Goal: Task Accomplishment & Management: Use online tool/utility

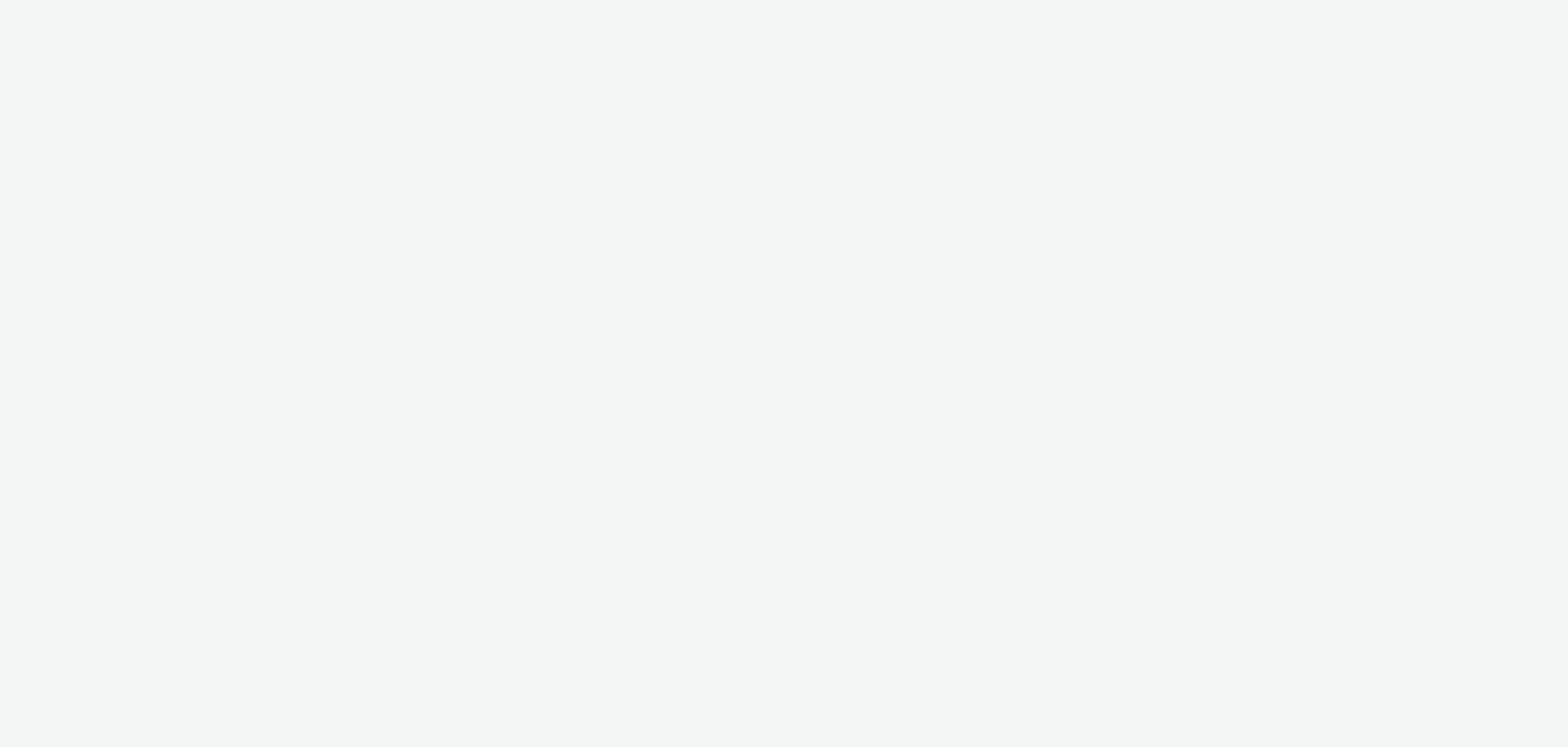
select select "d37b1cae-3ff5-4dc1-8194-3019dae69dce"
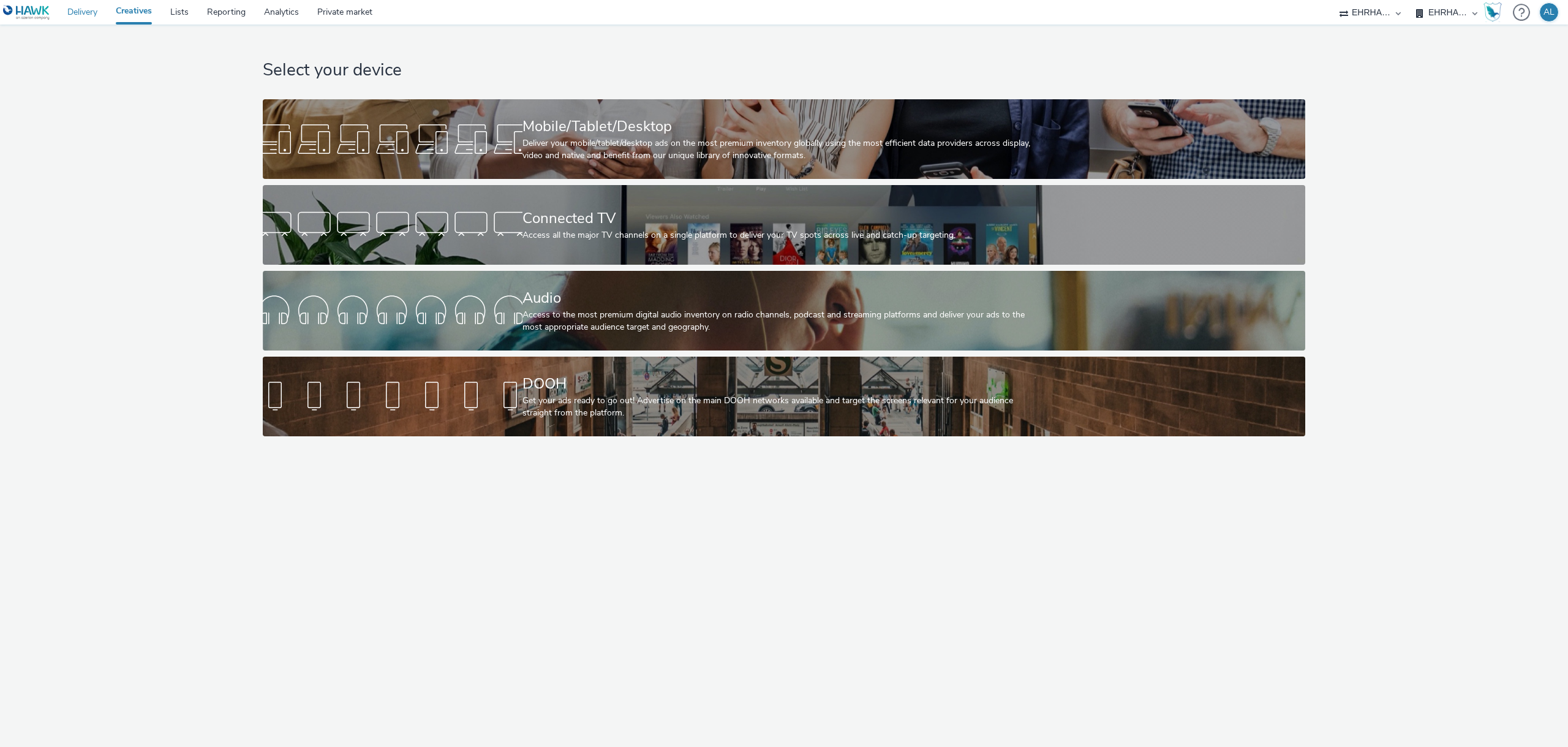
click at [88, 15] on link "Delivery" at bounding box center [82, 12] width 48 height 24
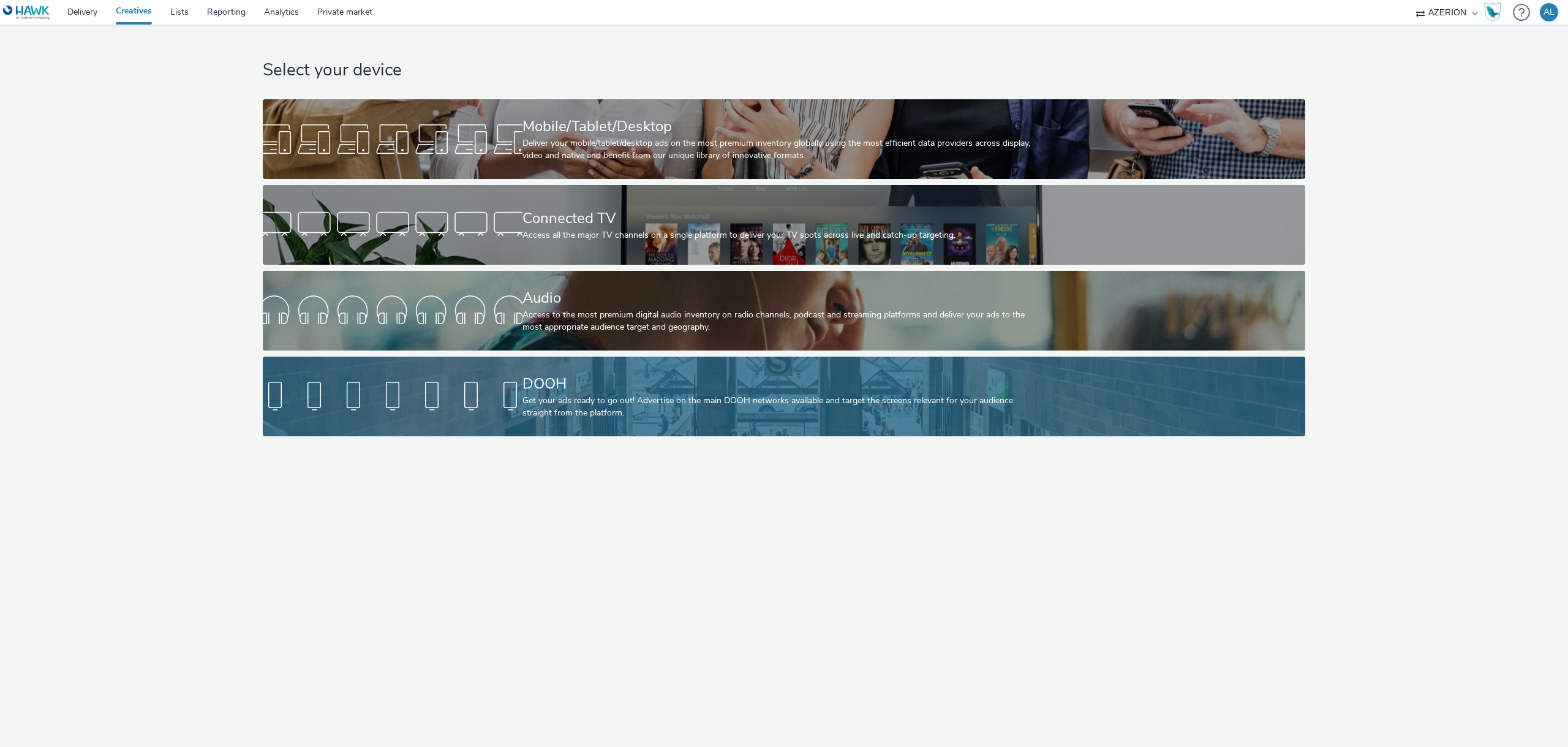
click at [930, 417] on div "Get your ads ready to go out! Advertise on the main DOOH networks available and…" at bounding box center [781, 407] width 519 height 25
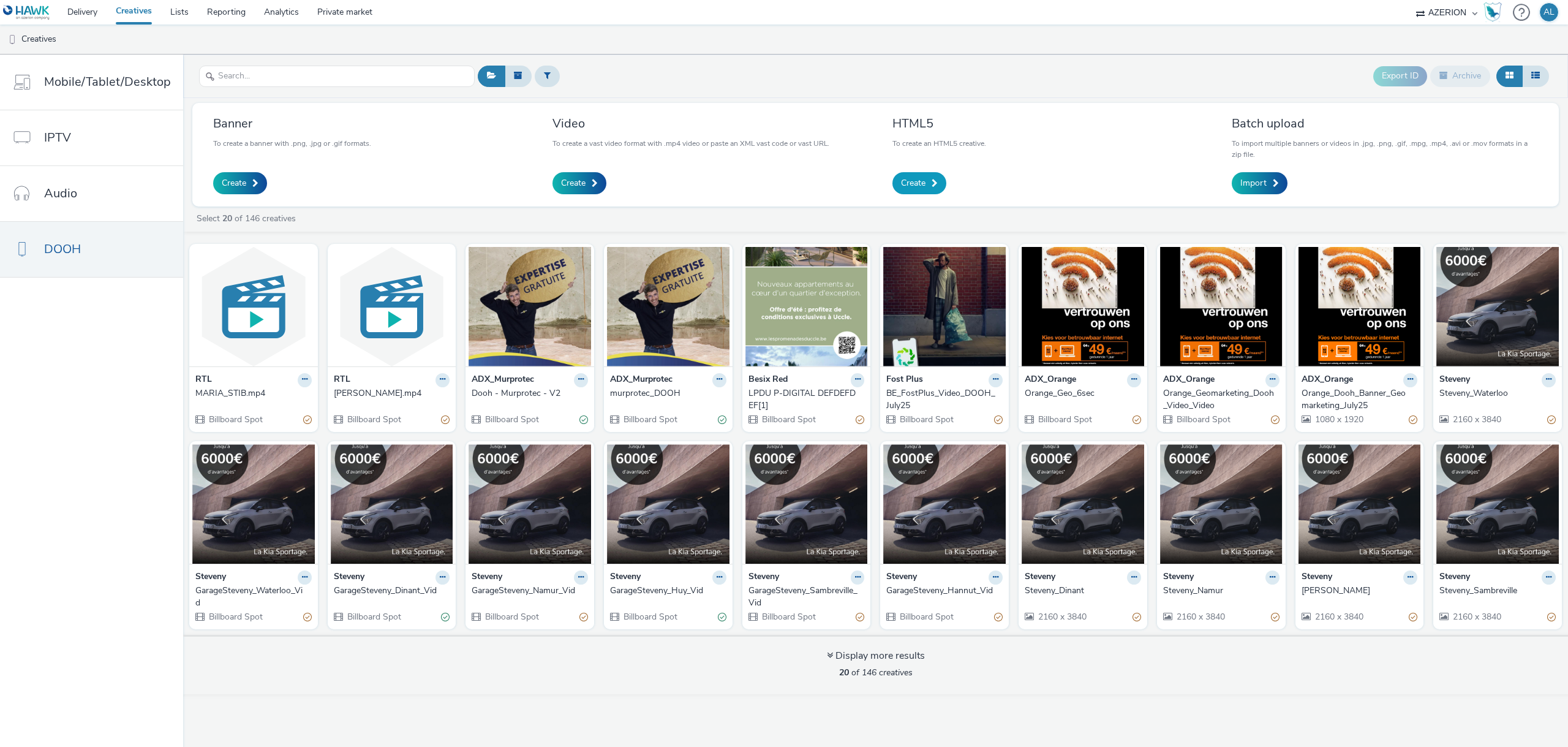
click at [916, 177] on span "Create" at bounding box center [913, 183] width 24 height 12
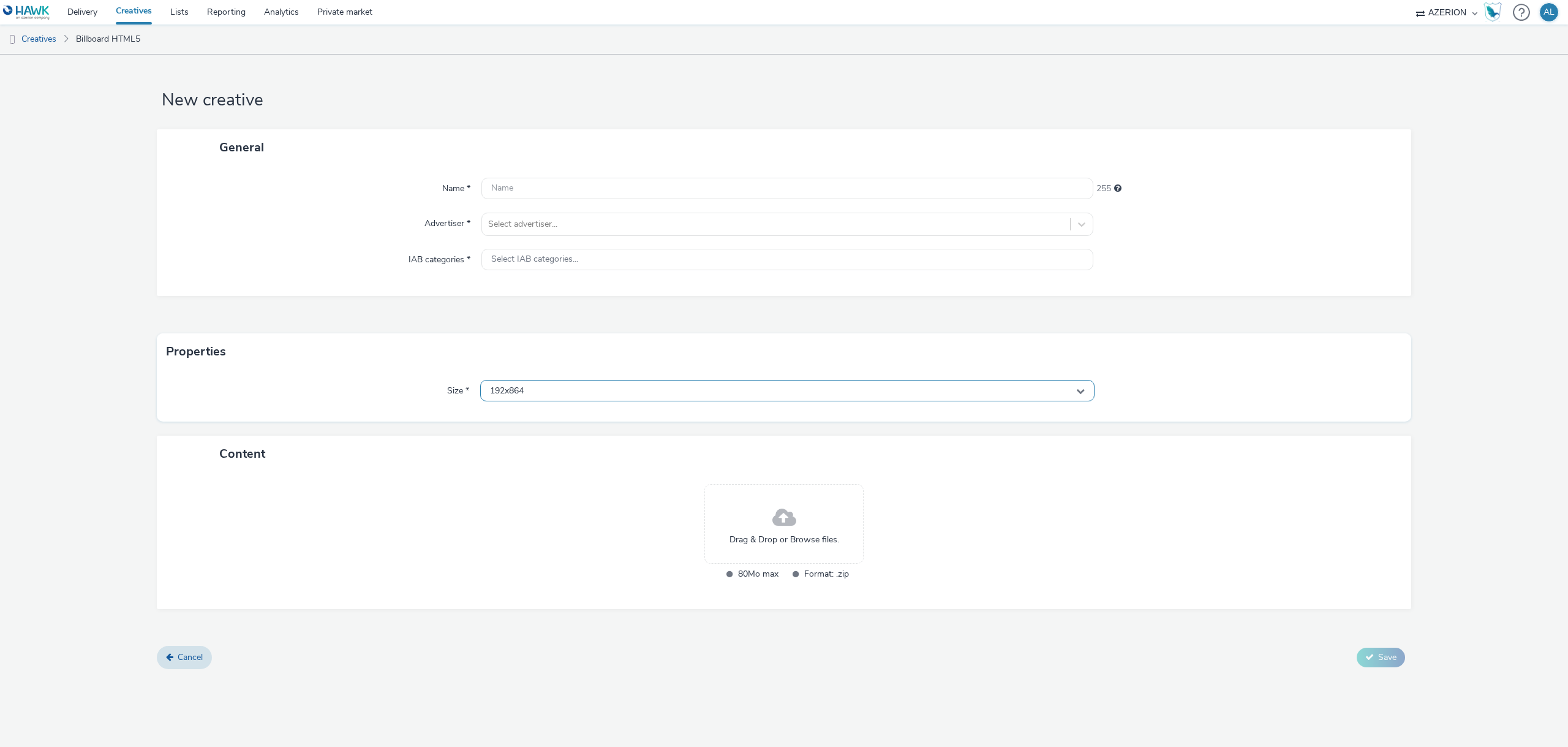
click at [661, 401] on div "192x864" at bounding box center [788, 390] width 615 height 22
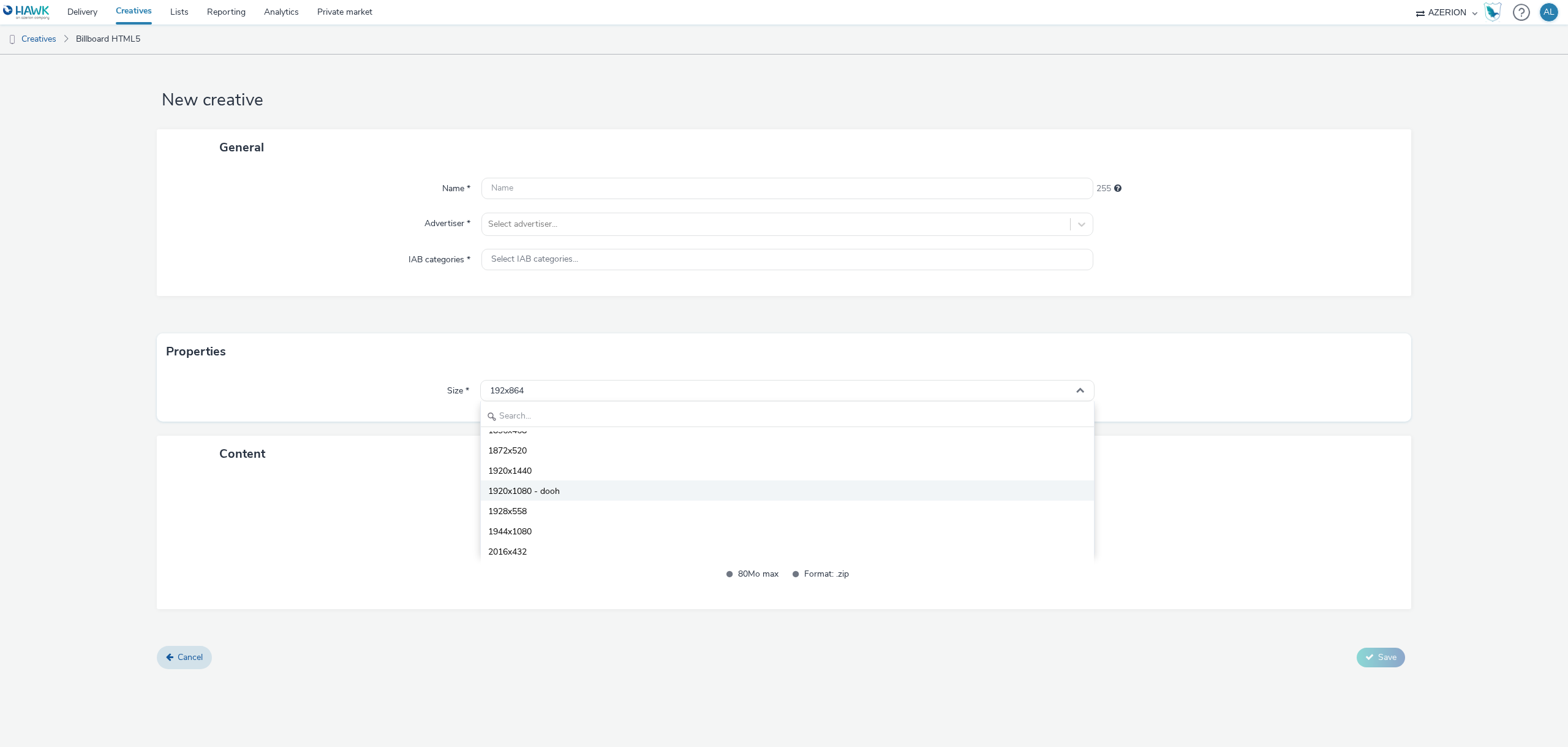
click at [596, 497] on li "1920x1080 - dooh" at bounding box center [788, 490] width 613 height 20
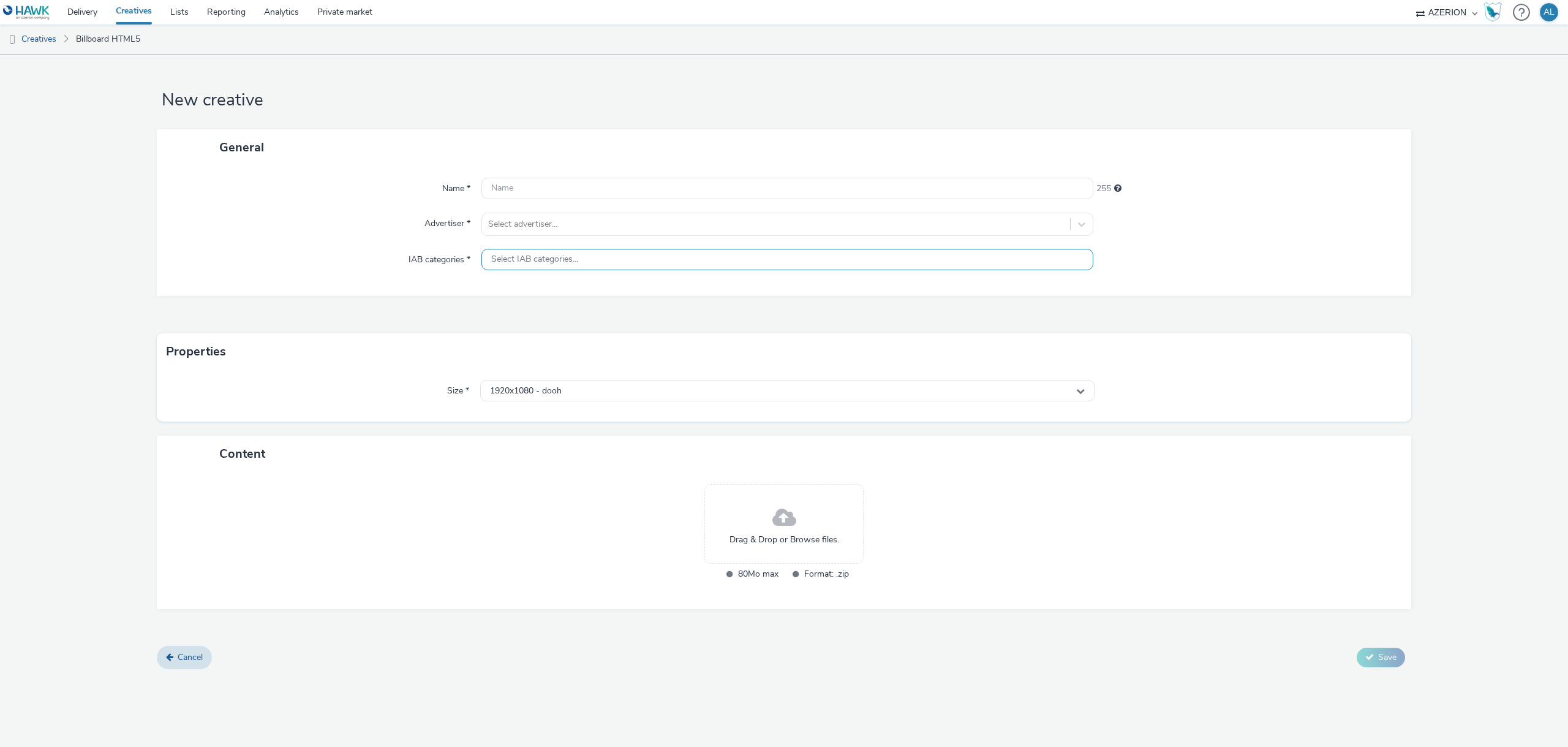
click at [549, 264] on span "Select IAB categories..." at bounding box center [535, 259] width 87 height 10
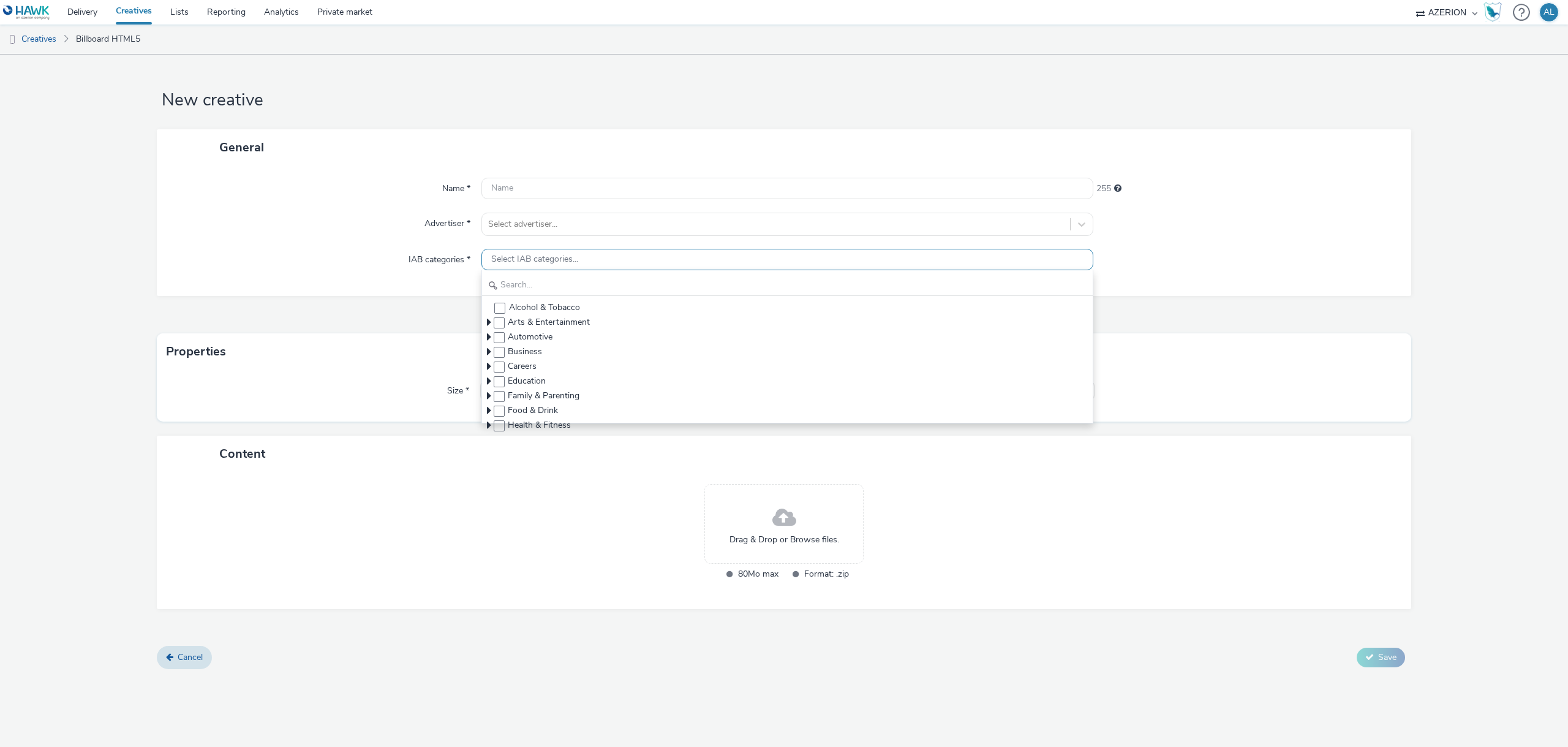
click at [549, 264] on span "Select IAB categories..." at bounding box center [535, 259] width 87 height 10
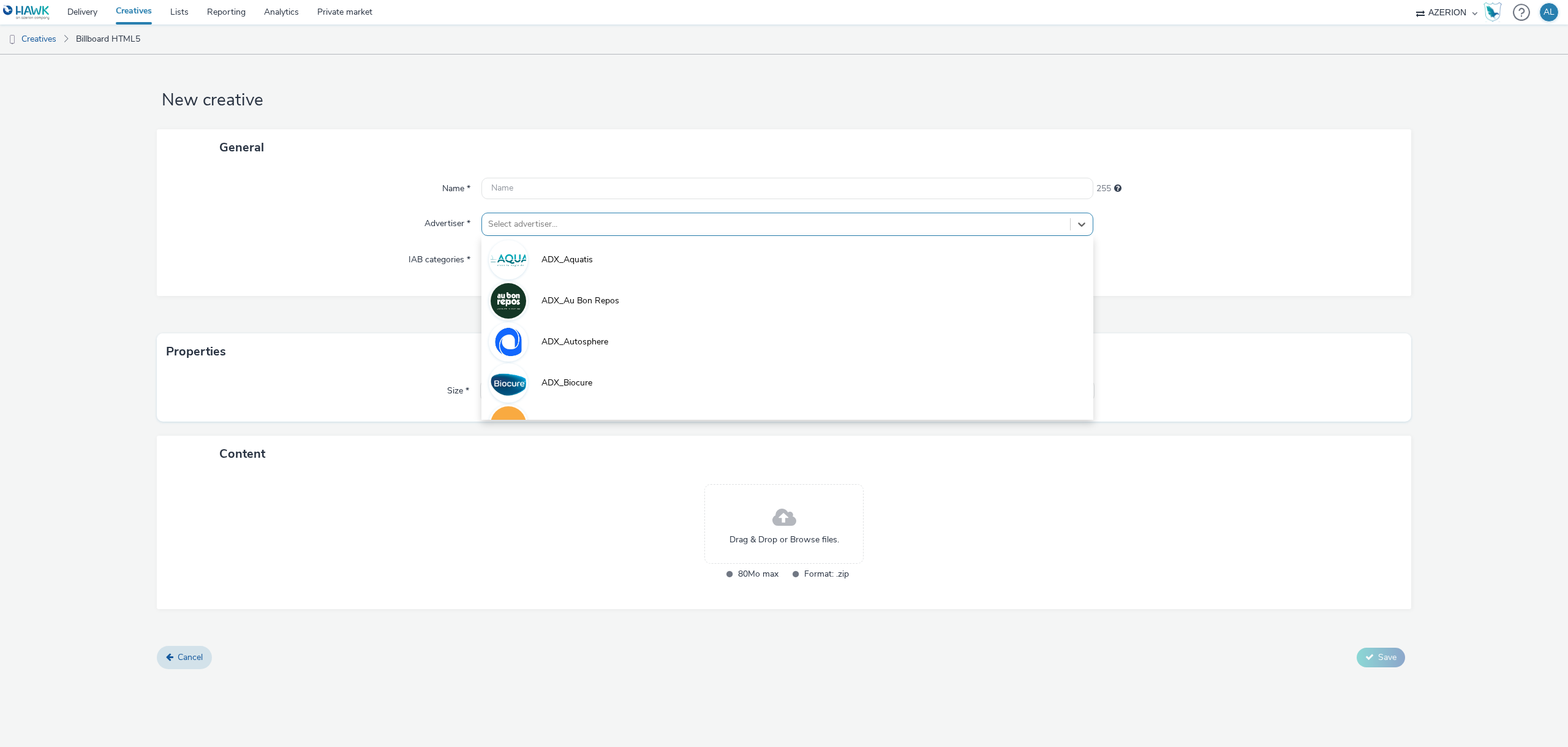
click at [547, 231] on div at bounding box center [776, 224] width 576 height 14
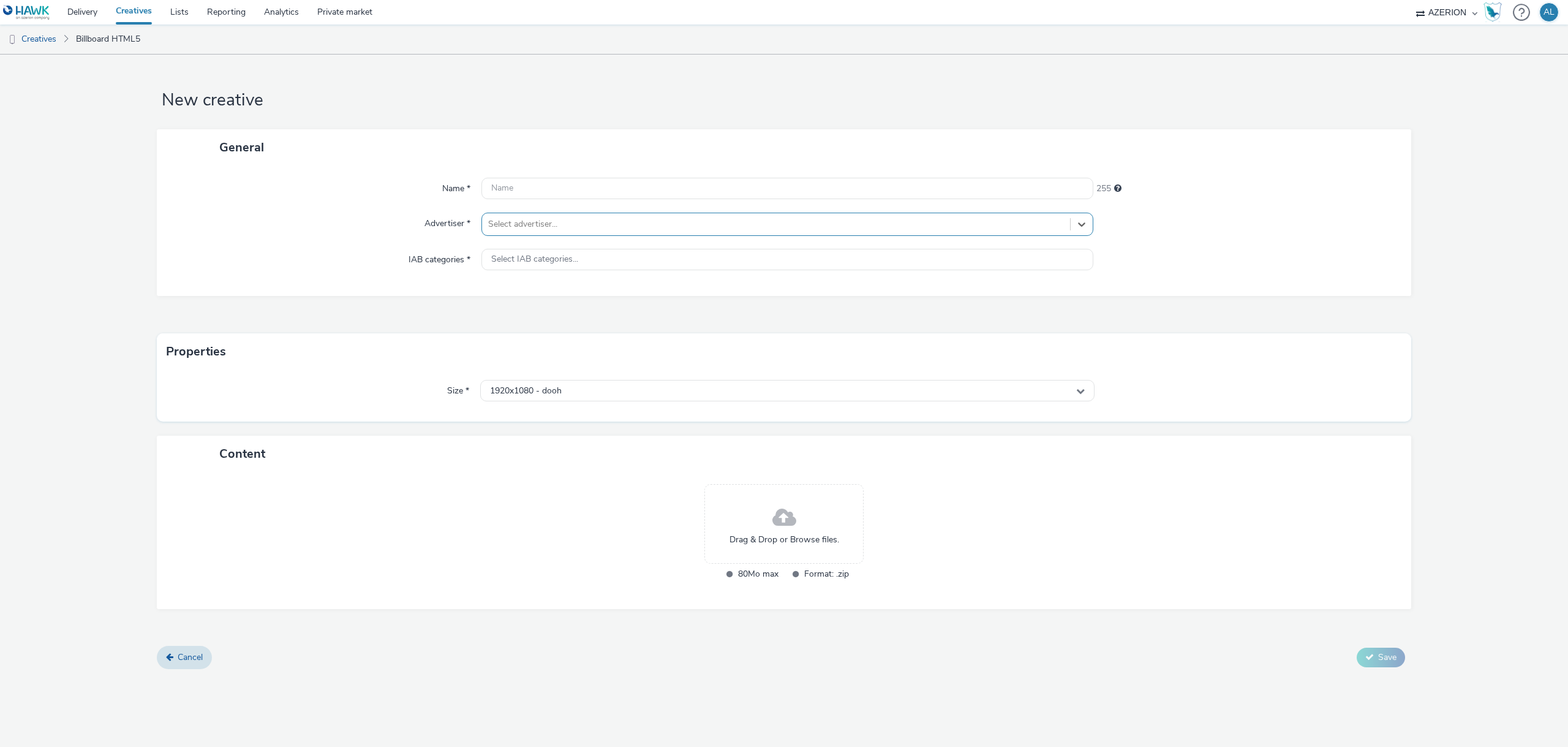
drag, startPoint x: 547, startPoint y: 231, endPoint x: 547, endPoint y: 222, distance: 9.0
click at [547, 231] on div at bounding box center [776, 224] width 576 height 14
click at [545, 199] on div at bounding box center [787, 188] width 611 height 22
click at [122, 14] on link "Creatives" at bounding box center [134, 12] width 55 height 24
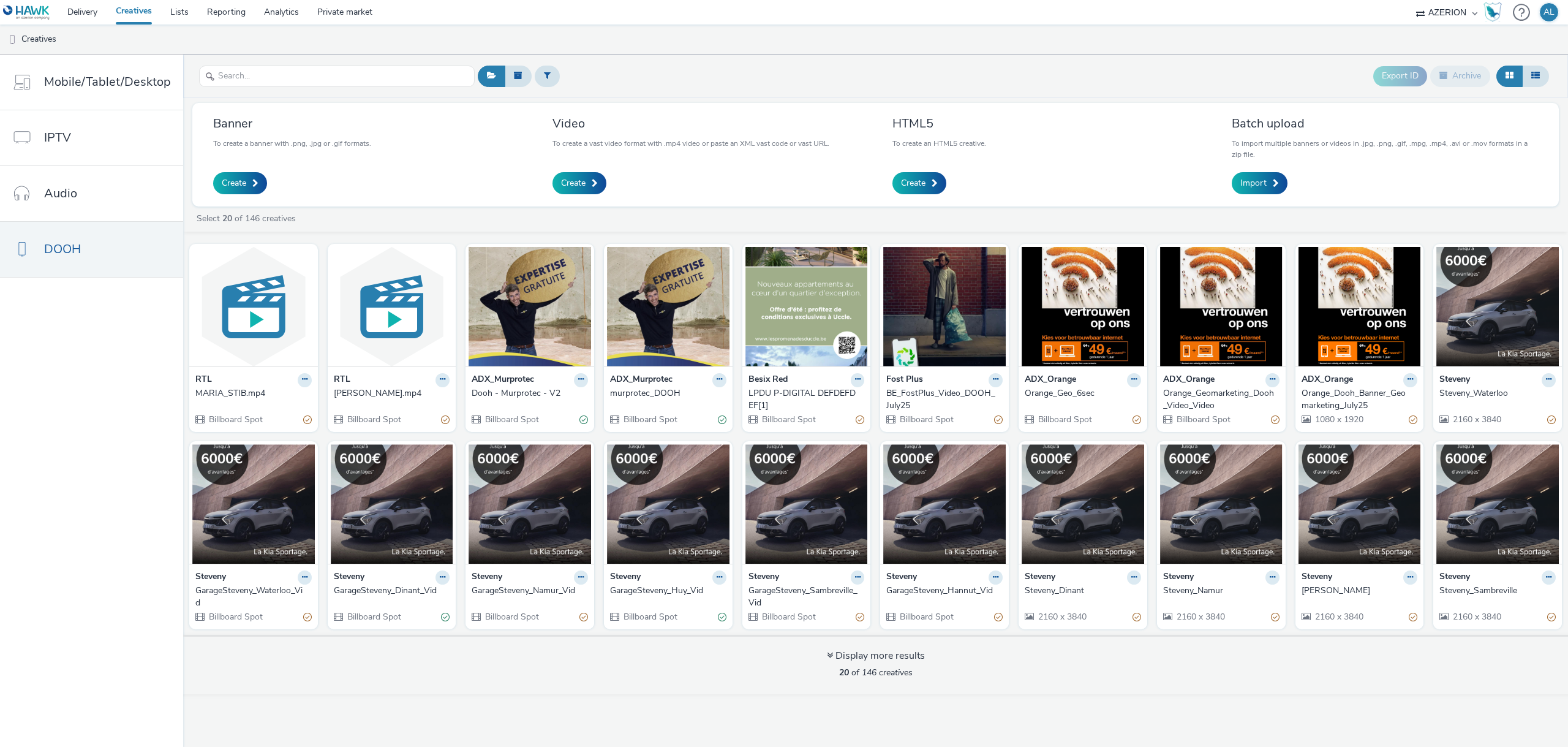
click at [1471, 21] on select "ADWEB AZERION billups Connectology EHRHARDT MEDIA MGT GroupM Belgique Havas Pro…" at bounding box center [1446, 12] width 73 height 24
select select "2fc77e36-bb93-4aa3-9dff-dcb08e02eac6"
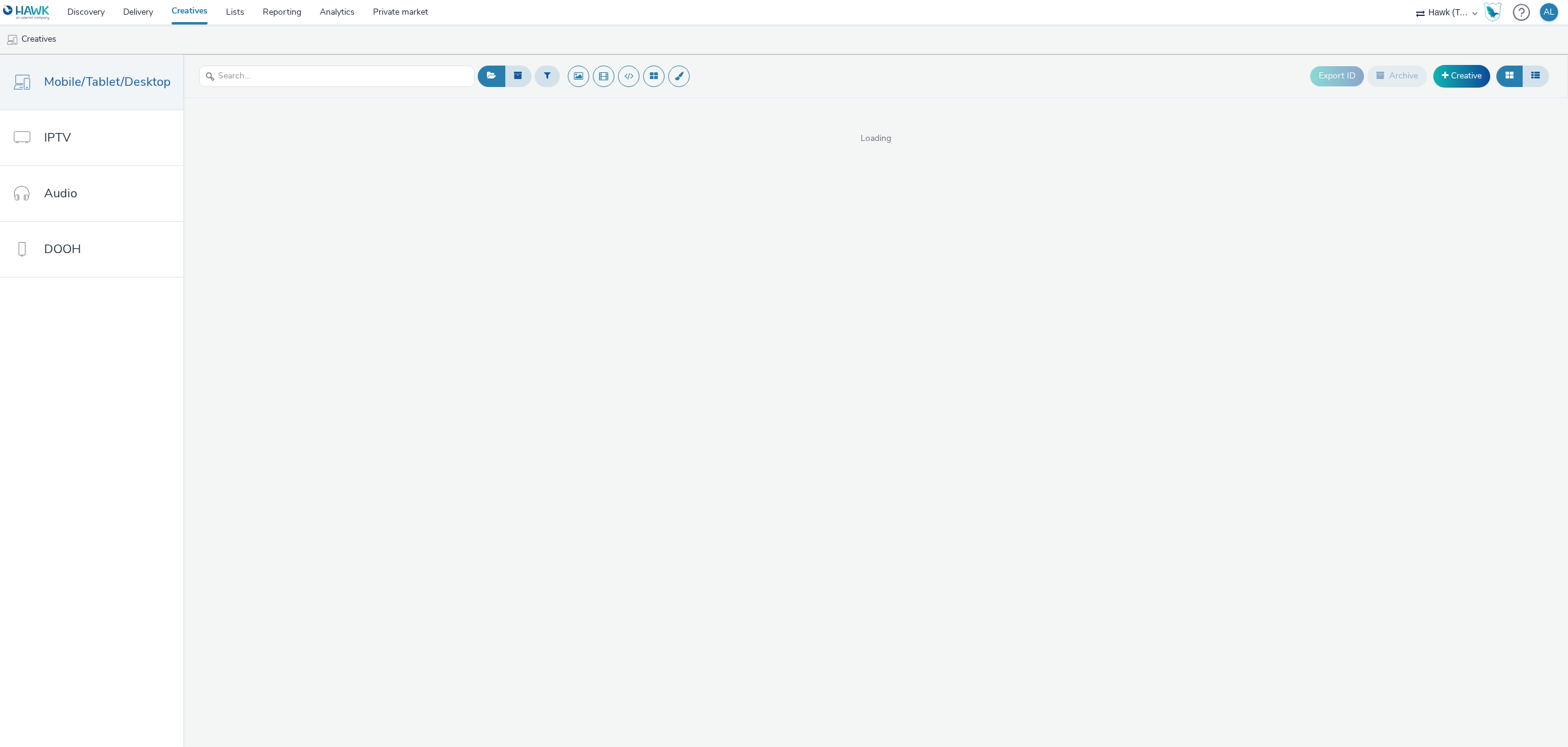
select select "2fc77e36-bb93-4aa3-9dff-dcb08e02eac6"
click at [86, 19] on link "Discovery" at bounding box center [85, 12] width 56 height 24
